Goal: Task Accomplishment & Management: Manage account settings

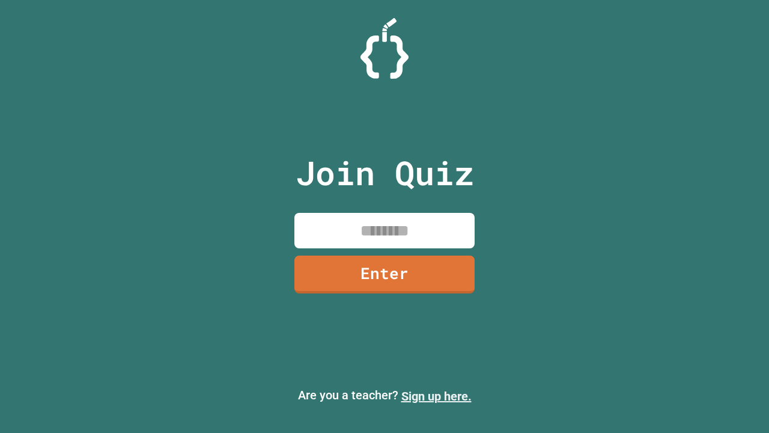
click at [436, 396] on link "Sign up here." at bounding box center [436, 396] width 70 height 14
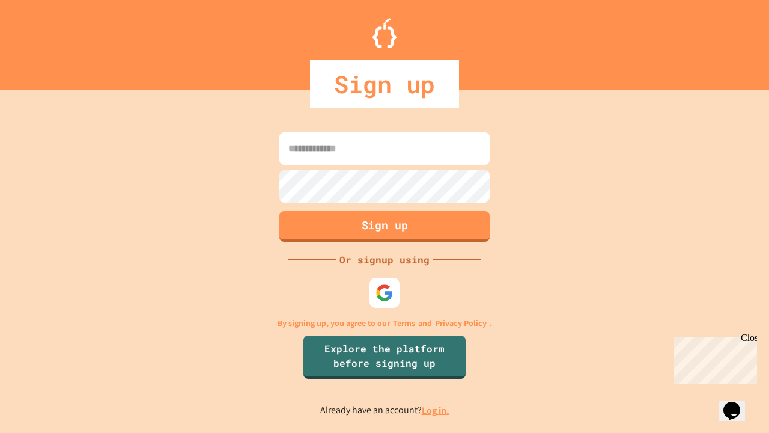
click at [436, 410] on link "Log in." at bounding box center [436, 410] width 28 height 13
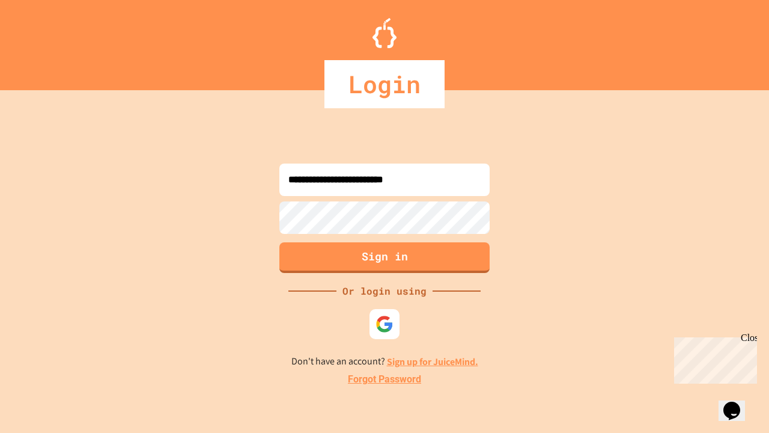
type input "**********"
